Goal: Obtain resource: Obtain resource

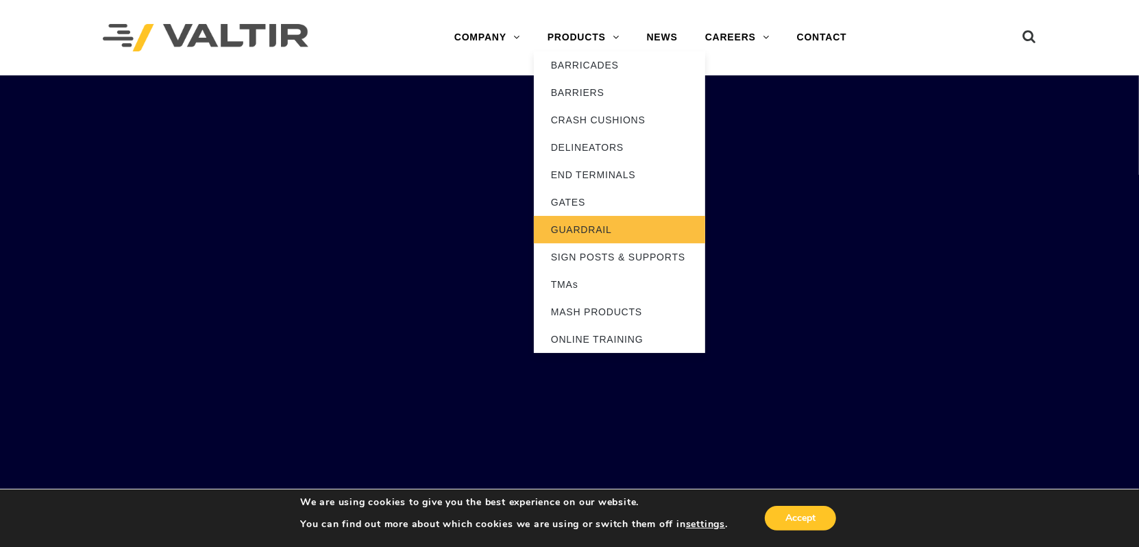
click at [582, 224] on link "GUARDRAIL" at bounding box center [619, 229] width 171 height 27
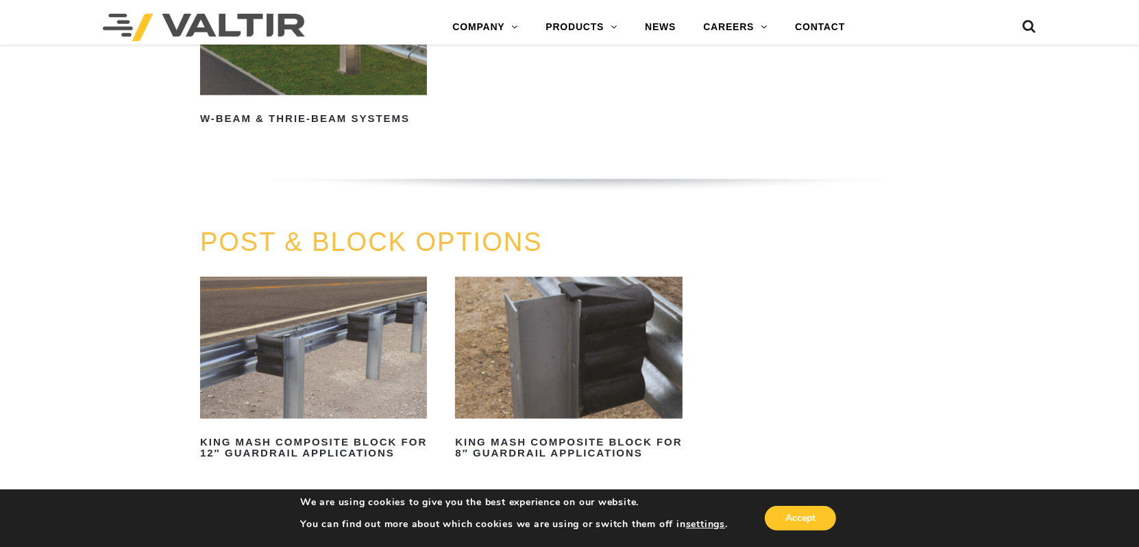
scroll to position [914, 0]
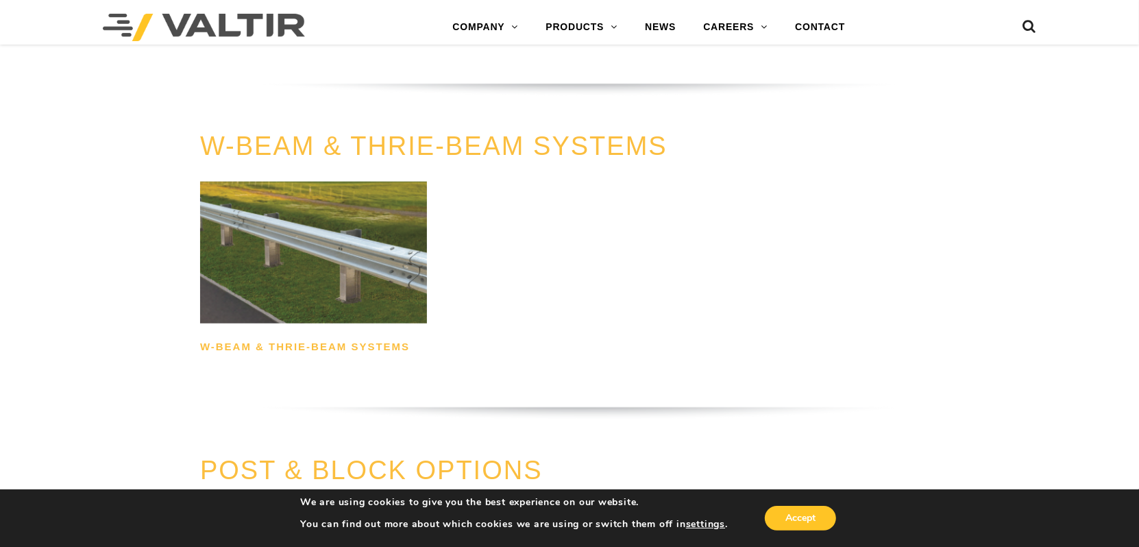
click at [308, 341] on h2 "W-Beam & Thrie-Beam Systems" at bounding box center [313, 347] width 227 height 22
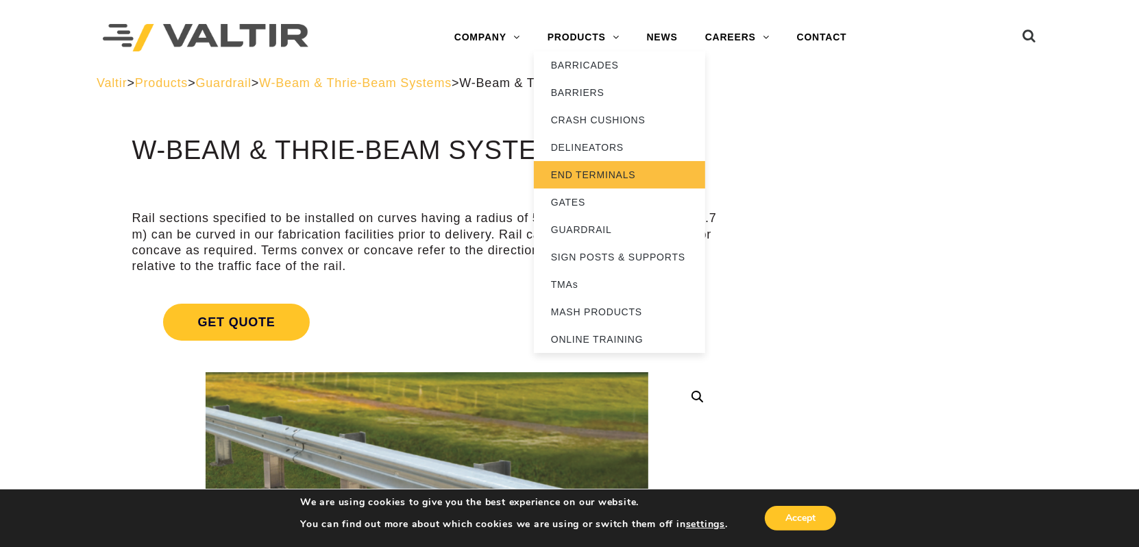
click at [570, 173] on link "END TERMINALS" at bounding box center [619, 174] width 171 height 27
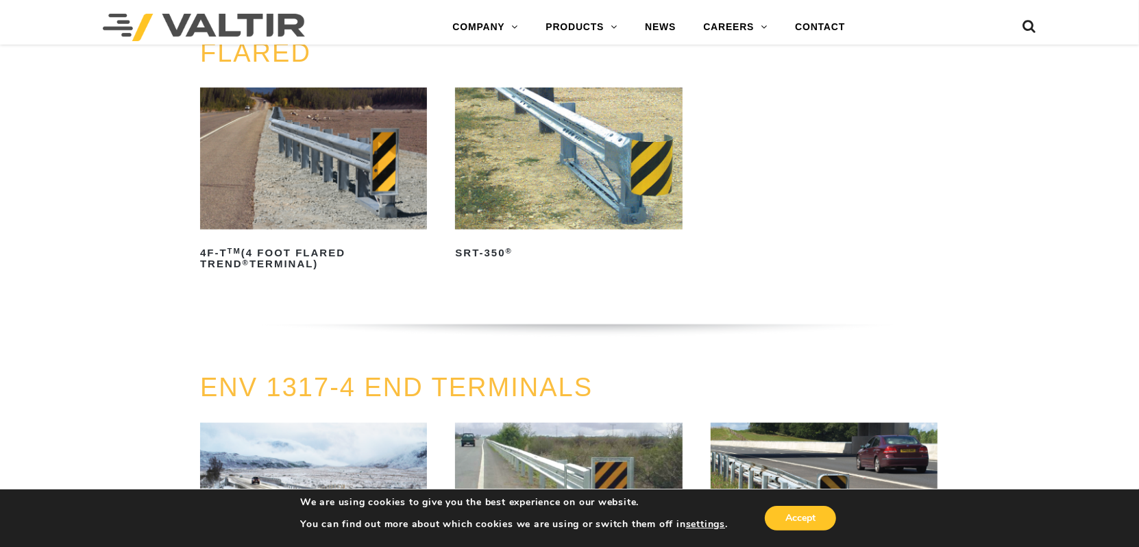
scroll to position [1371, 0]
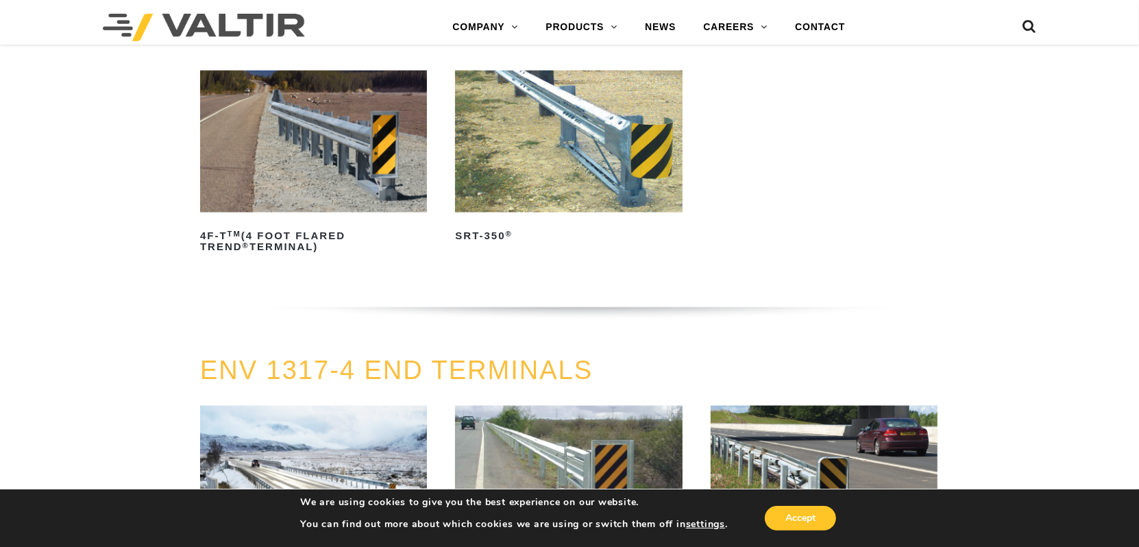
click at [515, 175] on img at bounding box center [568, 142] width 227 height 142
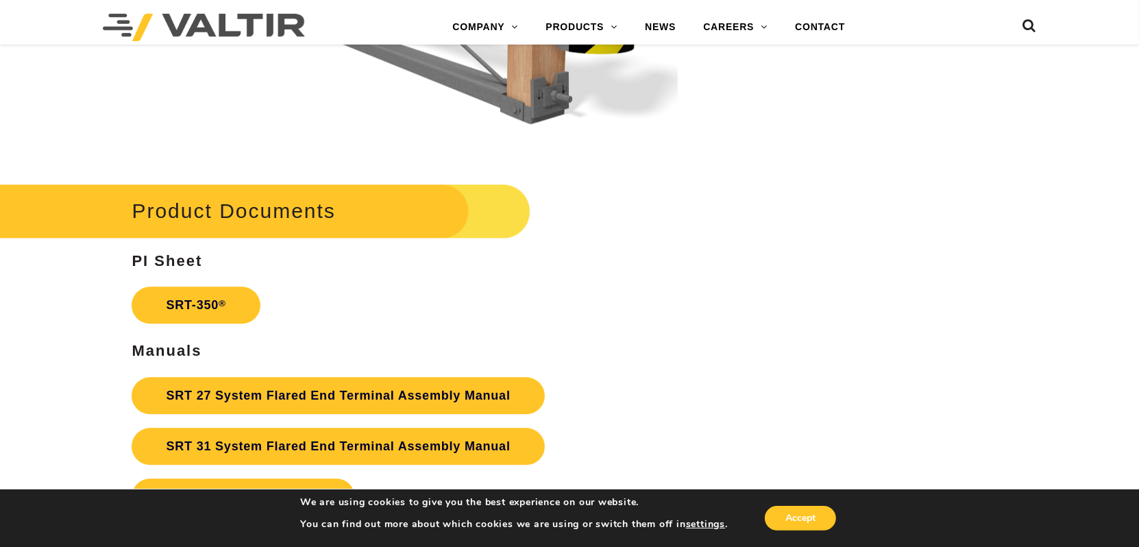
scroll to position [2513, 0]
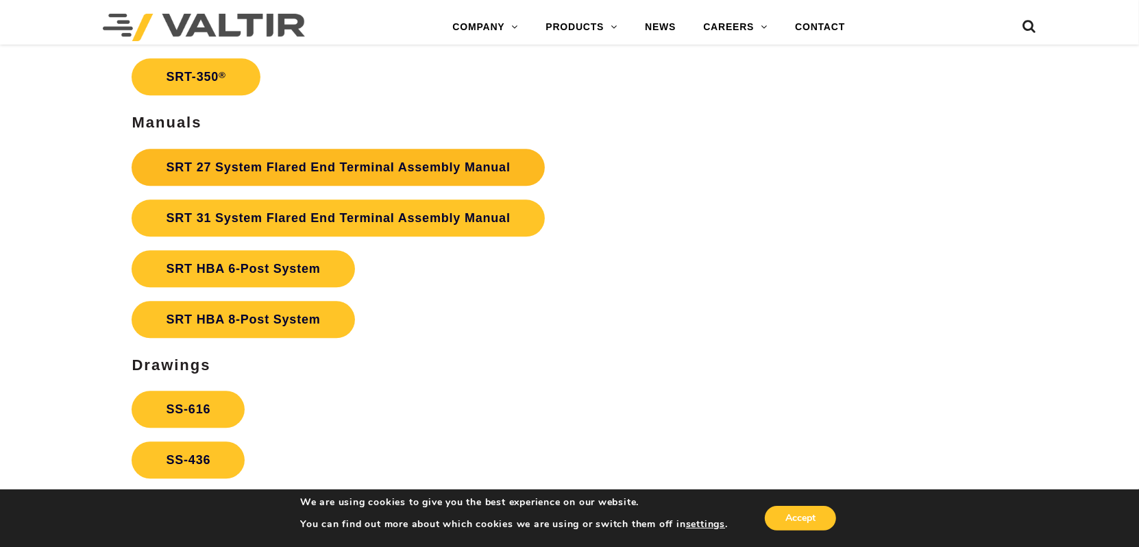
click at [353, 164] on link "SRT 27 System Flared End Terminal Assembly Manual" at bounding box center [338, 167] width 413 height 37
click at [282, 166] on link "SRT 27 System Flared End Terminal Assembly Manual" at bounding box center [338, 167] width 413 height 37
click at [294, 168] on link "SRT 27 System Flared End Terminal Assembly Manual" at bounding box center [338, 167] width 413 height 37
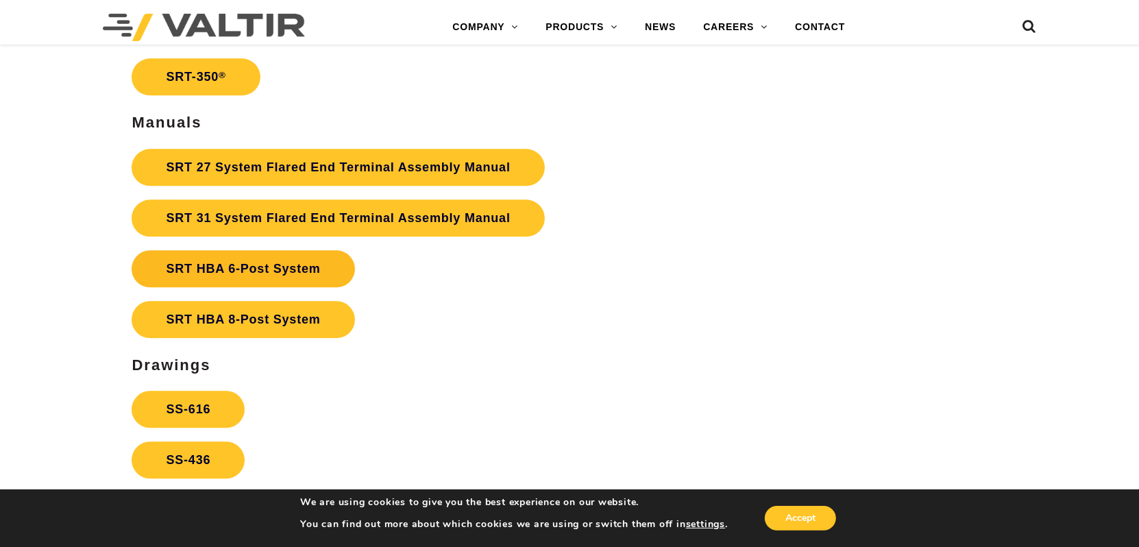
click at [300, 262] on strong "SRT HBA 6-Post System" at bounding box center [243, 269] width 154 height 14
